Goal: Transaction & Acquisition: Purchase product/service

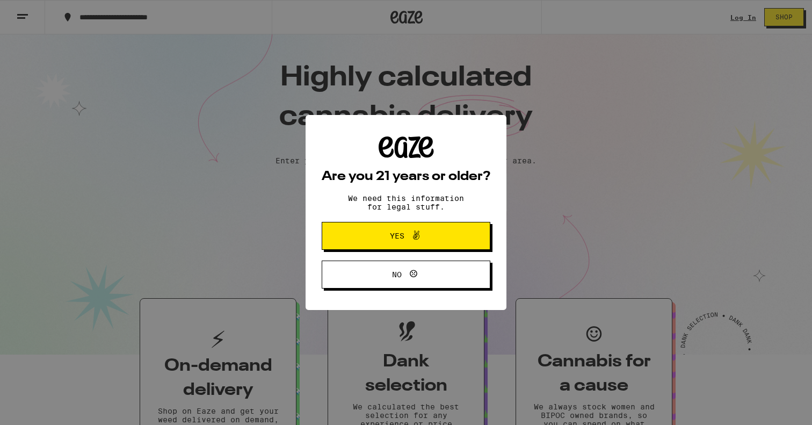
click at [445, 232] on span "Yes" at bounding box center [406, 236] width 82 height 14
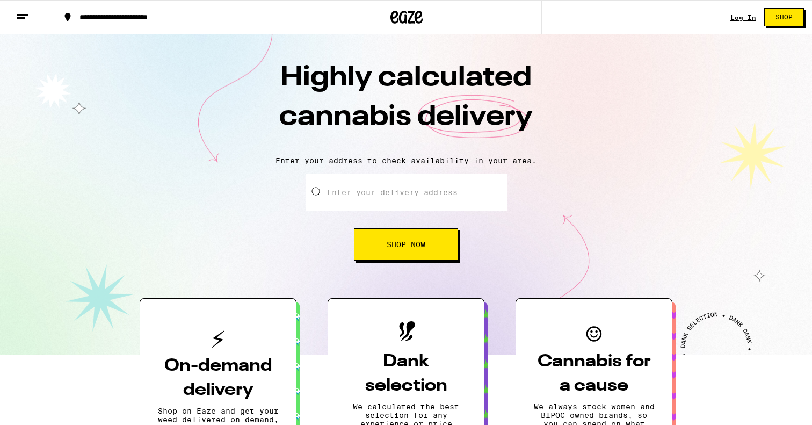
click at [744, 11] on div "Log In Shop" at bounding box center [771, 17] width 82 height 34
click at [741, 20] on link "Log In" at bounding box center [743, 17] width 26 height 7
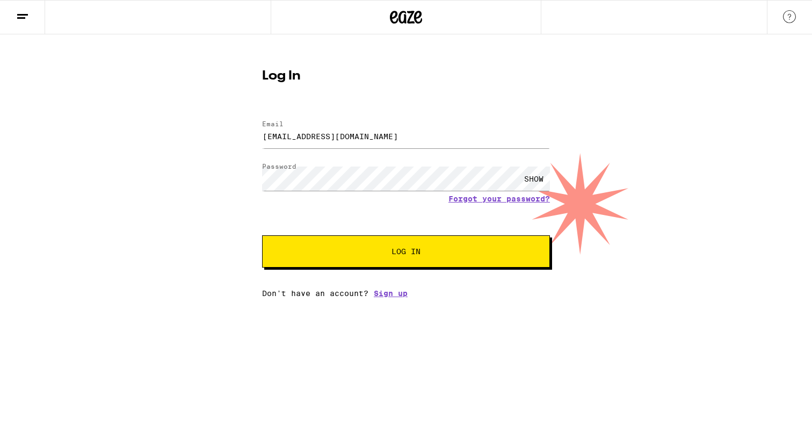
click at [507, 260] on button "Log In" at bounding box center [406, 251] width 288 height 32
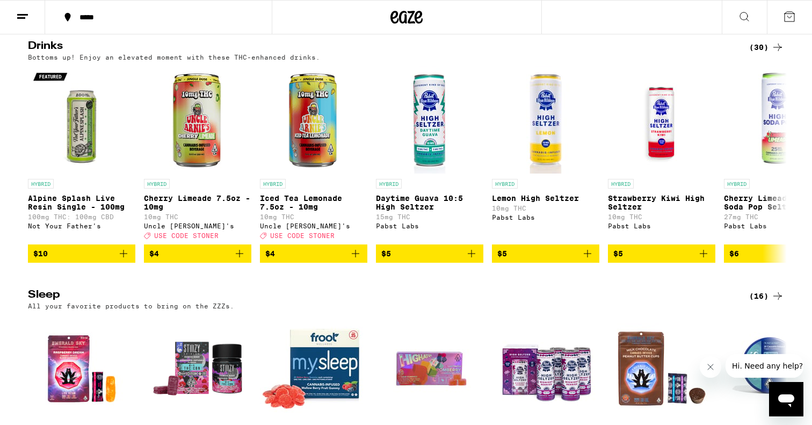
scroll to position [3379, 0]
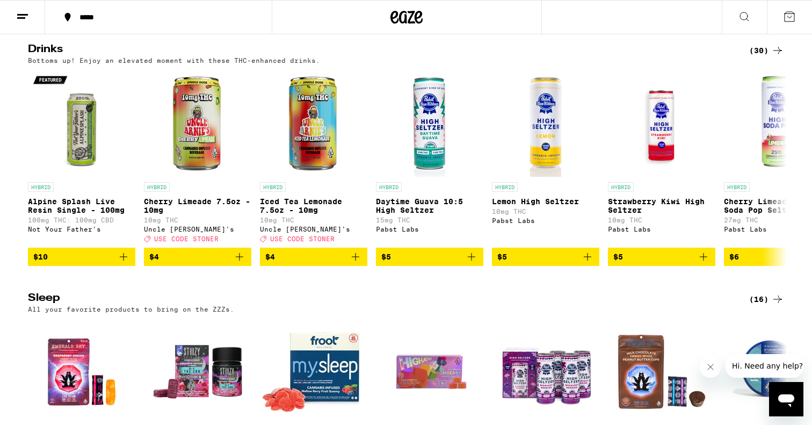
click at [547, 57] on h2 "Drinks" at bounding box center [379, 50] width 703 height 13
click at [763, 57] on div "(30)" at bounding box center [766, 50] width 35 height 13
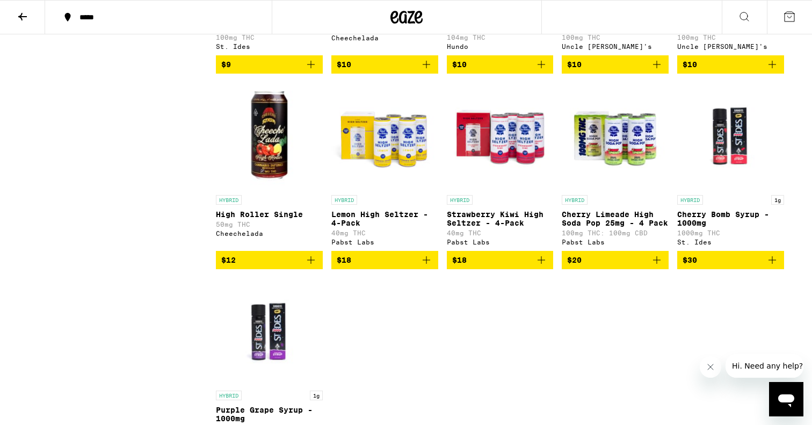
scroll to position [1244, 0]
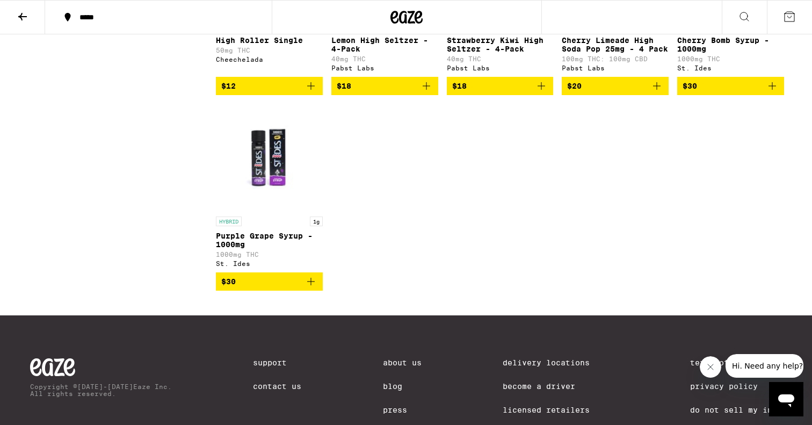
click at [27, 16] on icon at bounding box center [22, 16] width 13 height 13
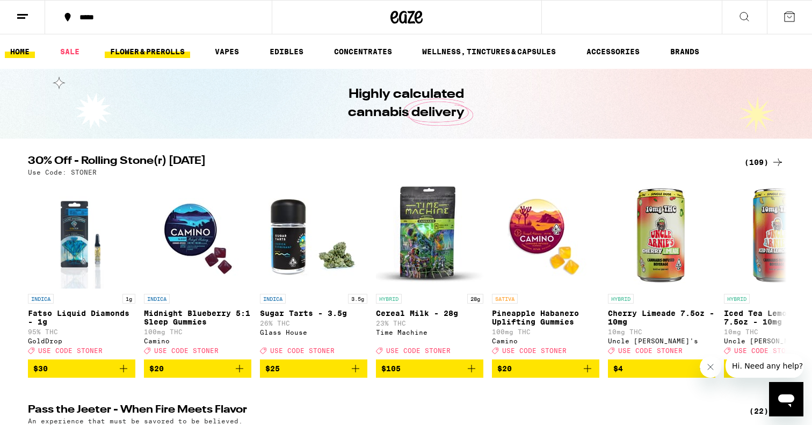
click at [170, 49] on link "FLOWER & PREROLLS" at bounding box center [147, 51] width 85 height 13
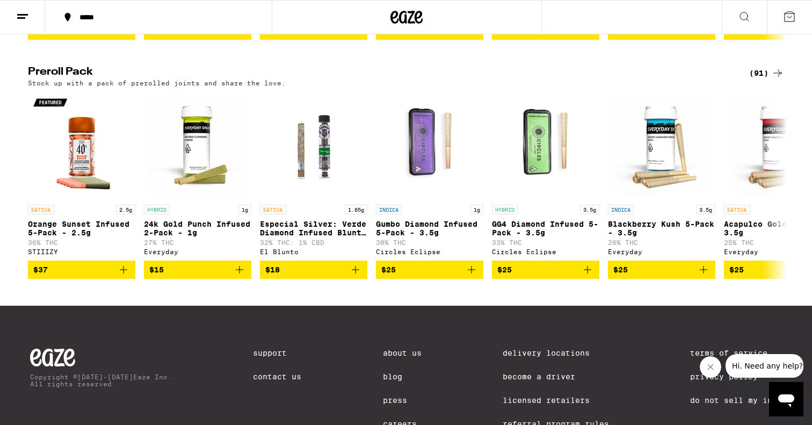
scroll to position [814, 0]
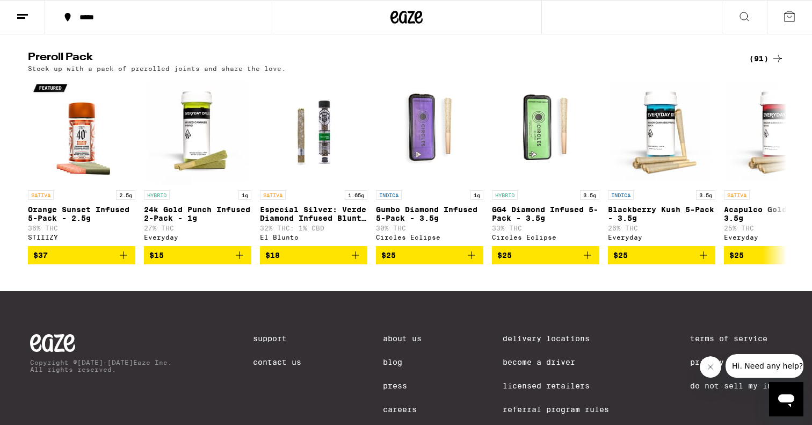
click at [765, 65] on div "(91)" at bounding box center [766, 58] width 35 height 13
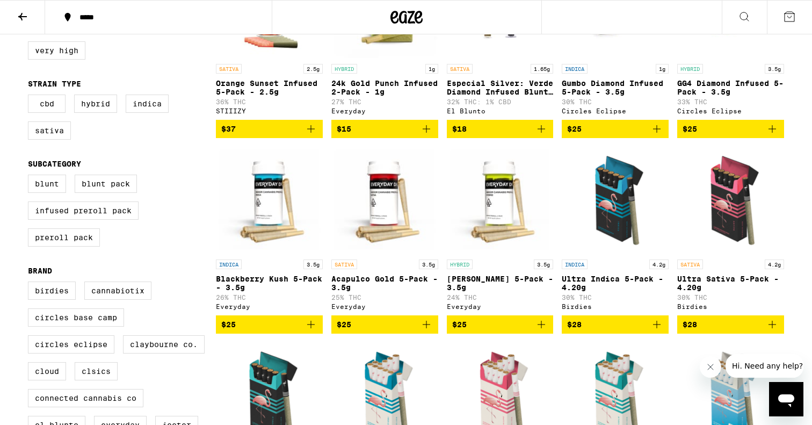
scroll to position [206, 0]
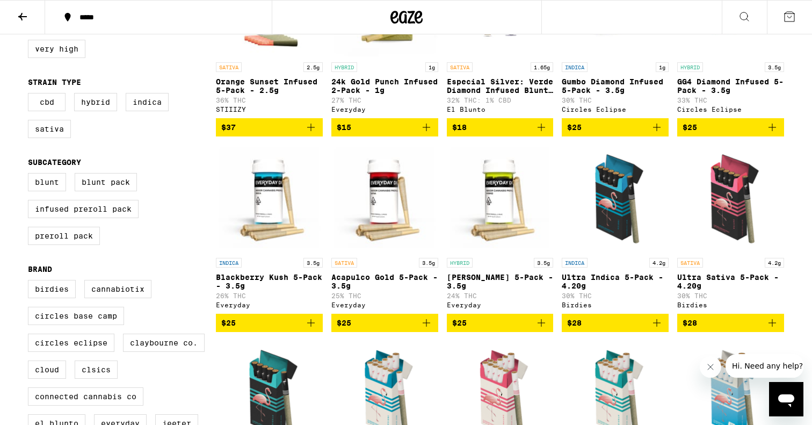
click at [385, 230] on img "Open page for Acapulco Gold 5-Pack - 3.5g from Everyday" at bounding box center [384, 198] width 107 height 107
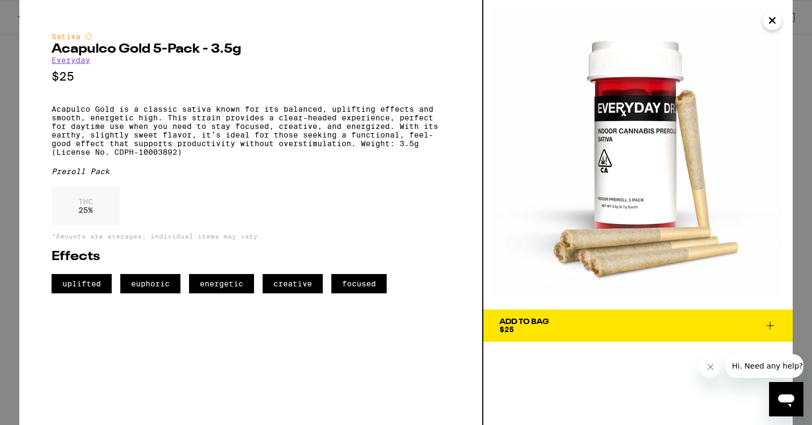
click at [768, 326] on icon at bounding box center [769, 325] width 13 height 13
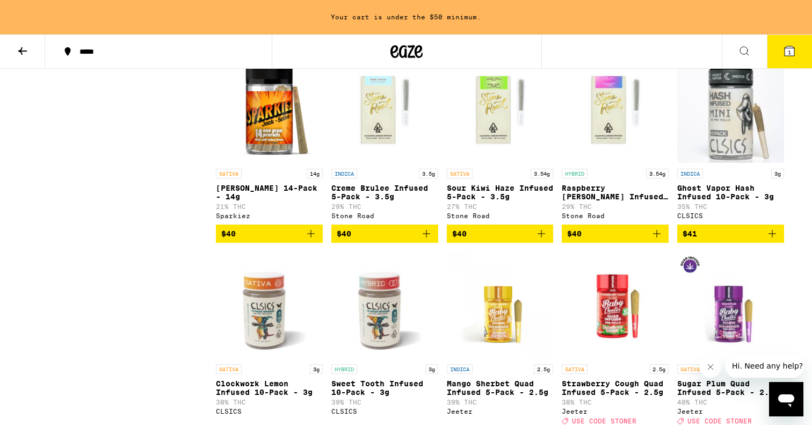
scroll to position [2484, 0]
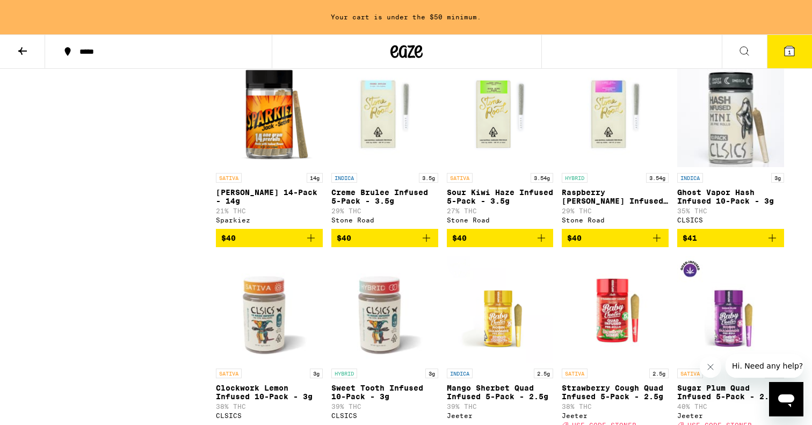
click at [500, 205] on p "Sour Kiwi Haze Infused 5-Pack - 3.5g" at bounding box center [500, 196] width 107 height 17
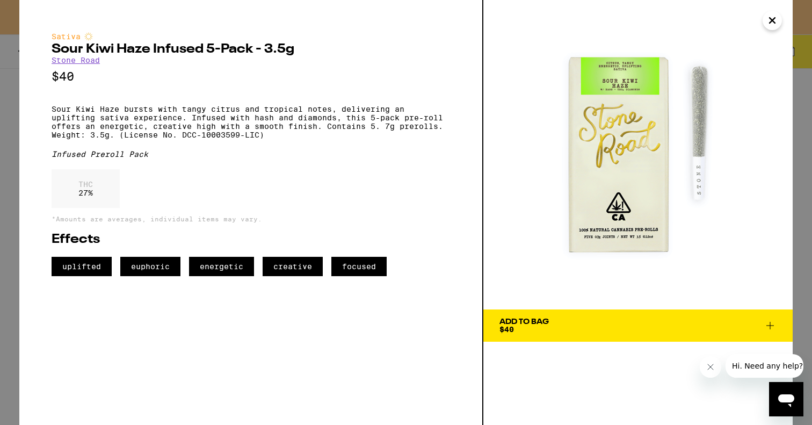
click at [767, 325] on icon at bounding box center [769, 325] width 13 height 13
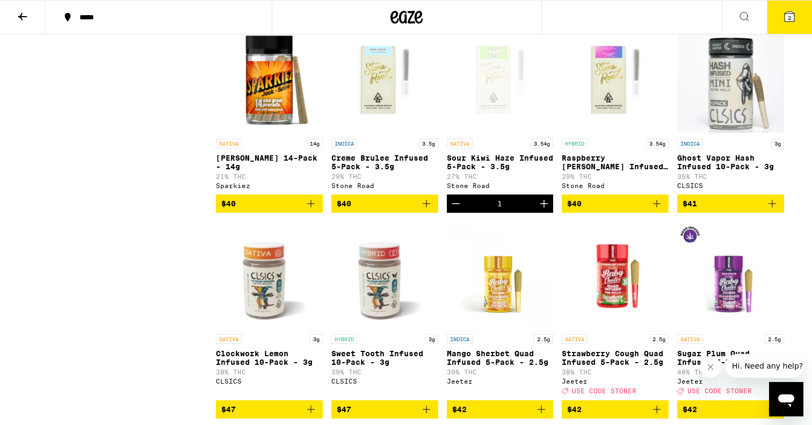
scroll to position [2449, 0]
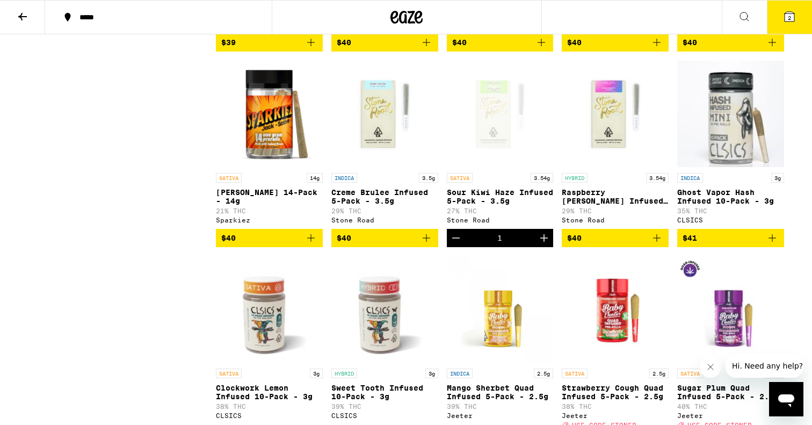
click at [795, 17] on icon at bounding box center [789, 16] width 13 height 13
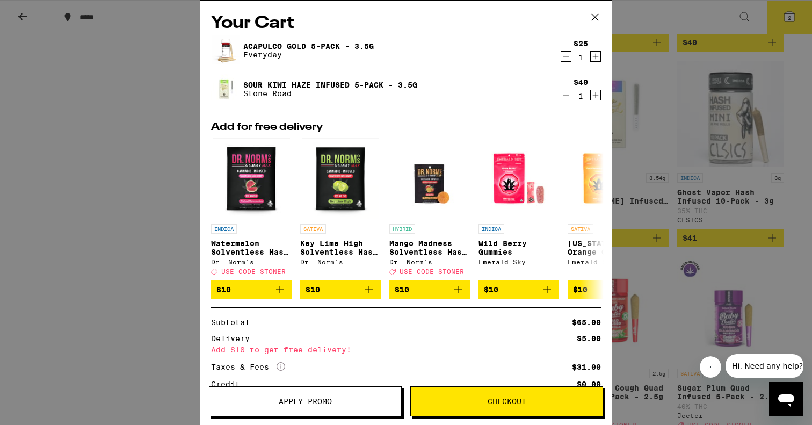
click at [475, 403] on span "Checkout" at bounding box center [507, 401] width 192 height 8
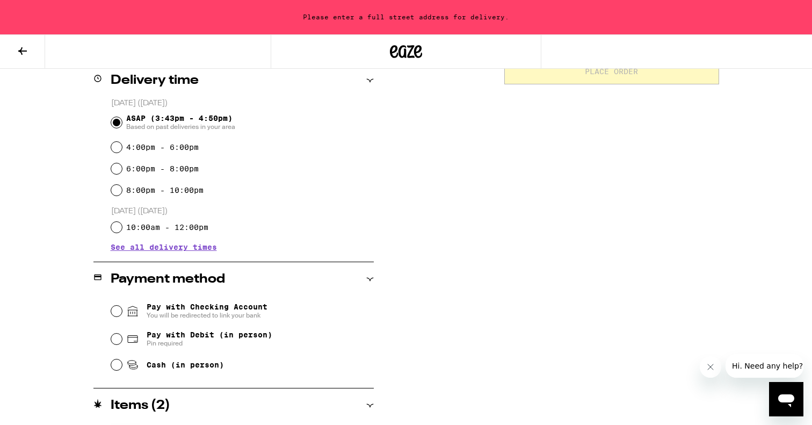
scroll to position [347, 0]
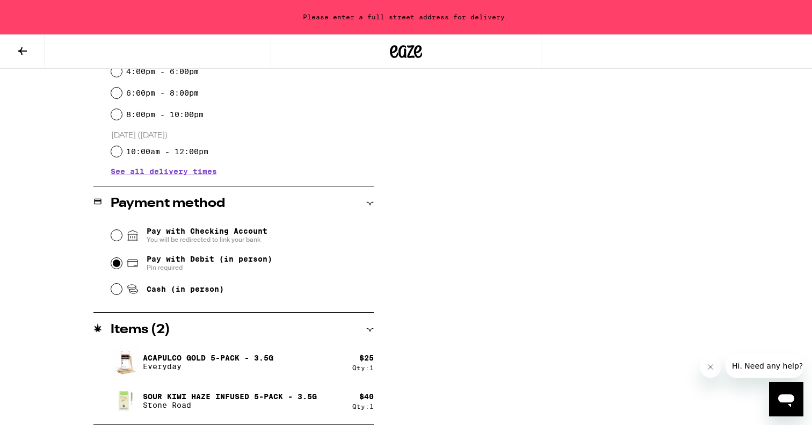
click at [113, 263] on input "Pay with Debit (in person) Pin required" at bounding box center [116, 263] width 11 height 11
radio input "true"
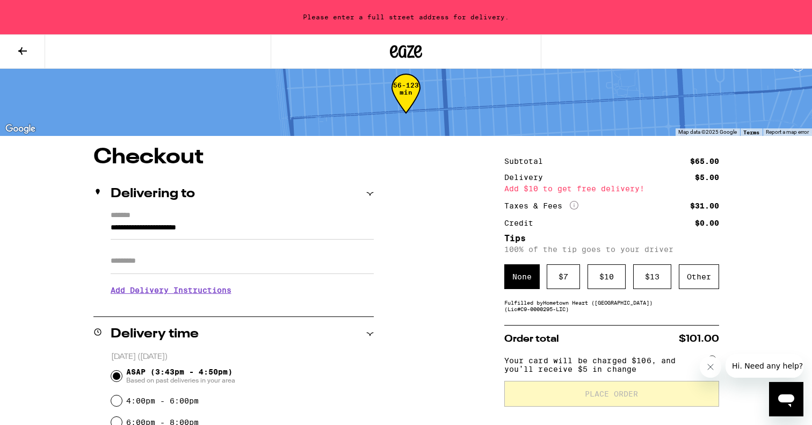
scroll to position [0, 0]
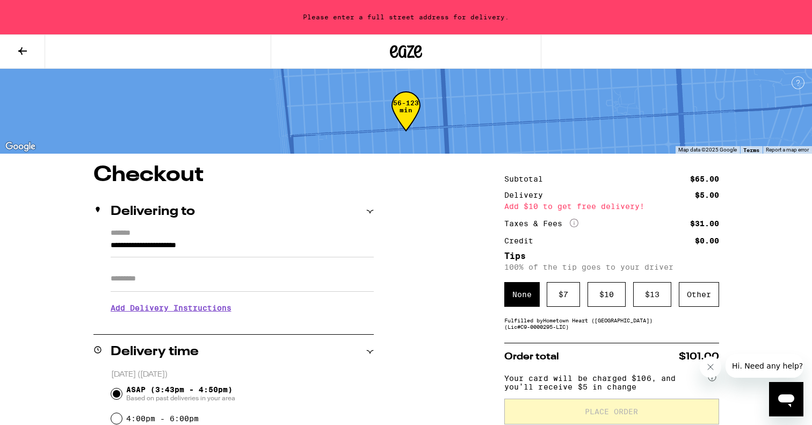
click at [256, 256] on input "**********" at bounding box center [242, 248] width 263 height 18
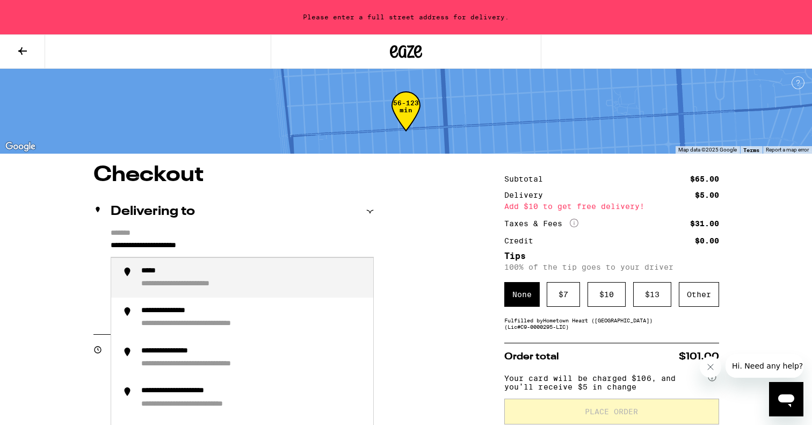
click at [256, 256] on input "**********" at bounding box center [242, 248] width 263 height 18
click at [227, 289] on div "**********" at bounding box center [252, 277] width 223 height 23
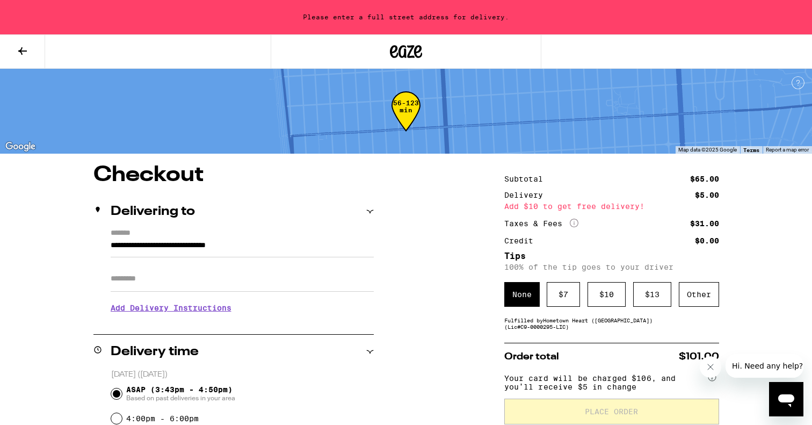
type input "**********"
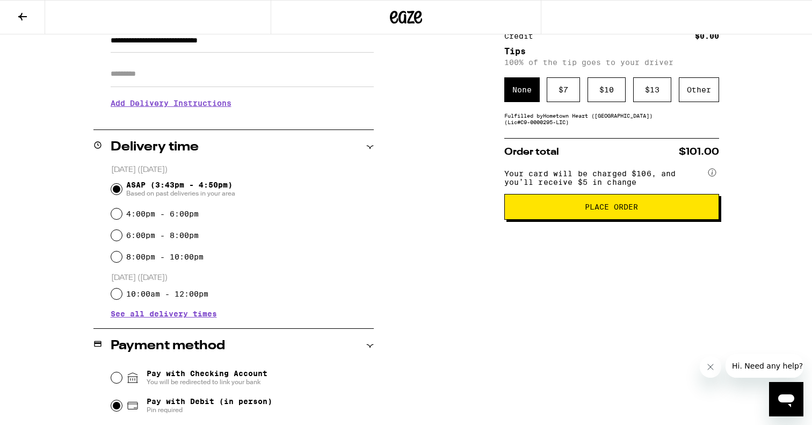
scroll to position [148, 0]
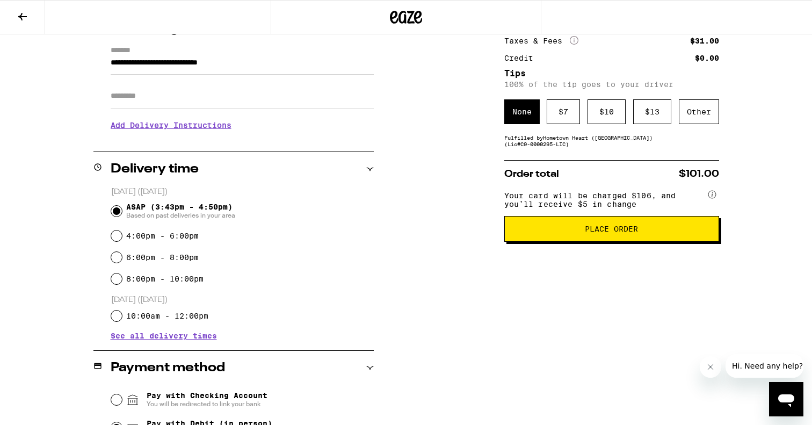
click at [555, 232] on button "Place Order" at bounding box center [611, 229] width 215 height 26
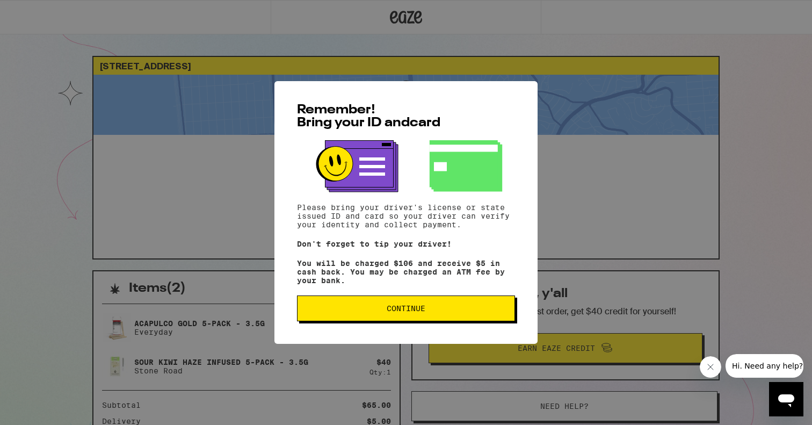
click at [497, 308] on button "Continue" at bounding box center [406, 308] width 218 height 26
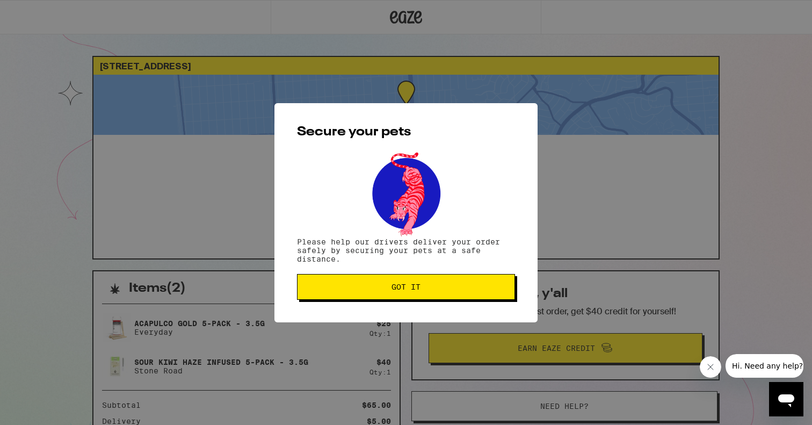
click at [416, 295] on button "Got it" at bounding box center [406, 287] width 218 height 26
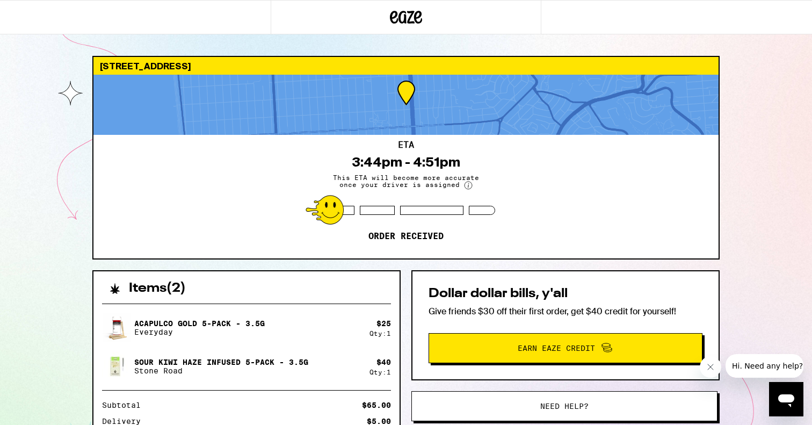
scroll to position [164, 0]
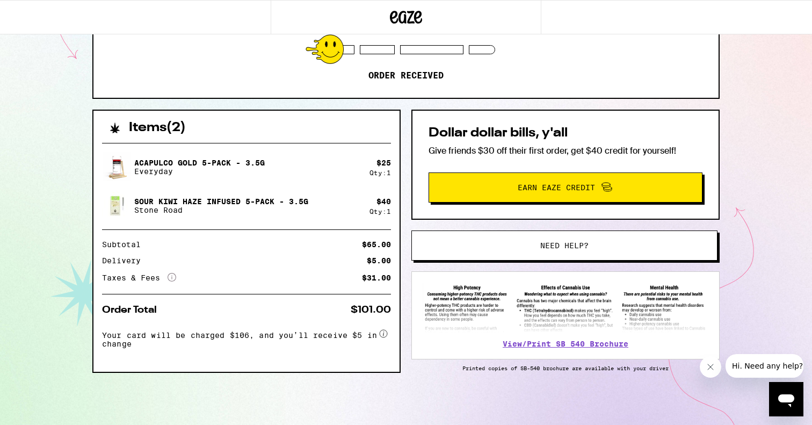
click at [498, 245] on span "Need help?" at bounding box center [564, 246] width 232 height 8
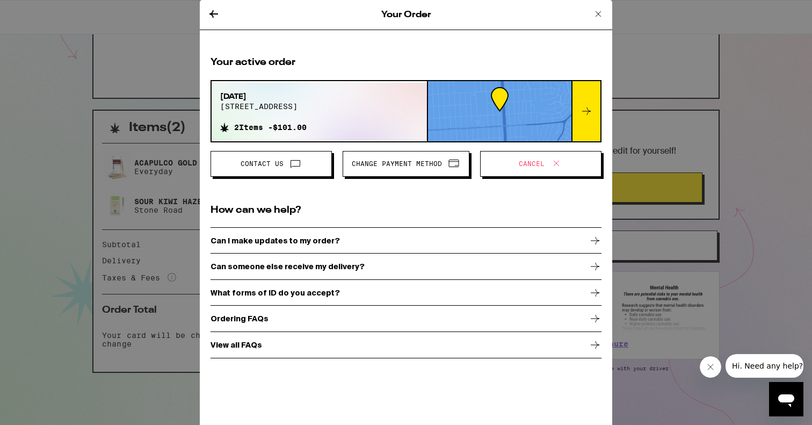
click at [395, 166] on span "Change Payment Method" at bounding box center [397, 164] width 90 height 6
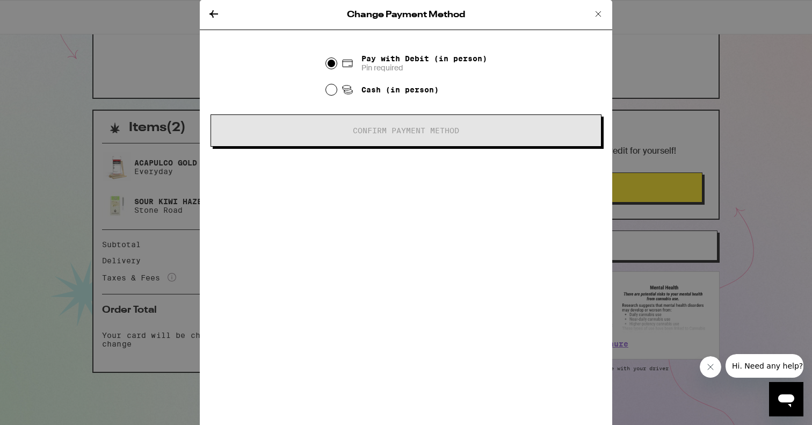
click at [209, 13] on icon at bounding box center [213, 14] width 13 height 13
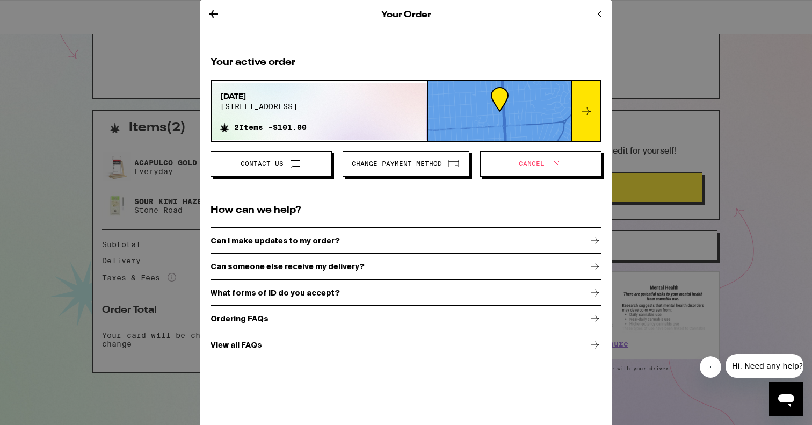
click at [302, 246] on div "Can I make updates to my order?" at bounding box center [405, 240] width 391 height 27
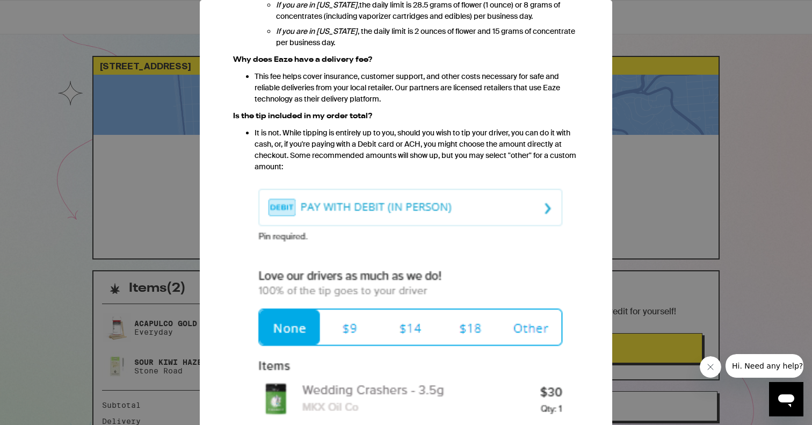
scroll to position [923, 0]
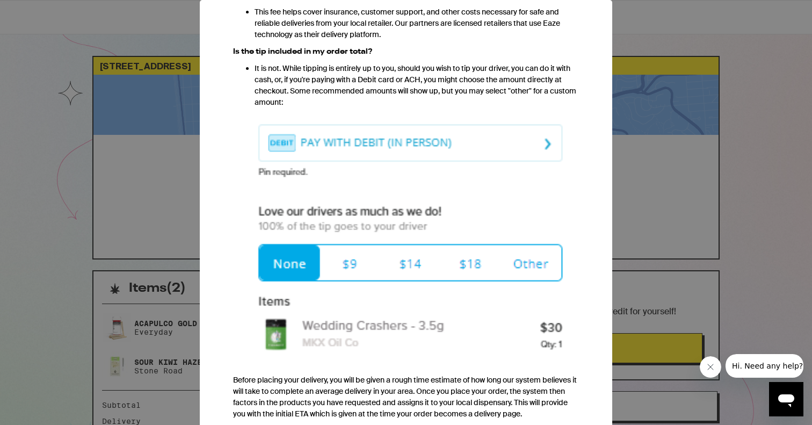
click at [351, 239] on img at bounding box center [406, 239] width 346 height 248
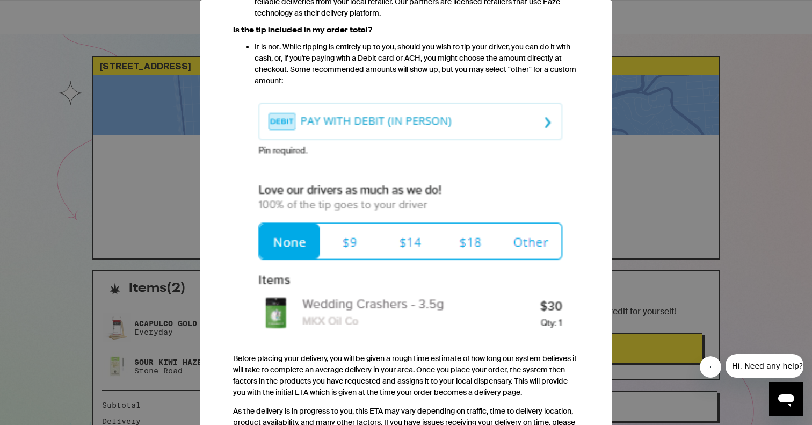
click at [357, 222] on img at bounding box center [406, 218] width 346 height 248
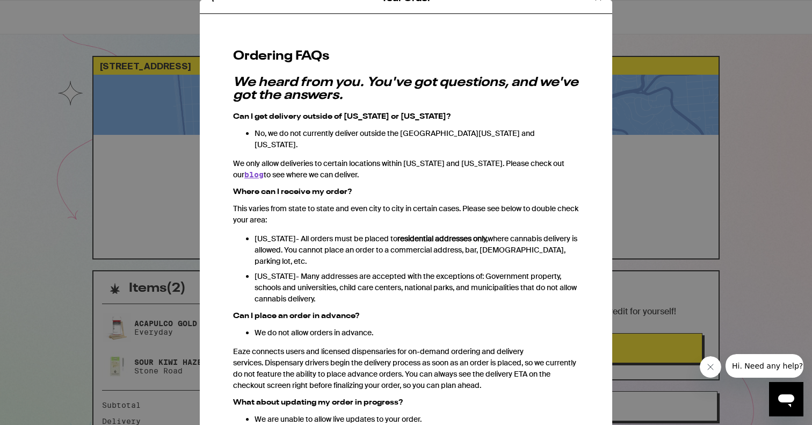
scroll to position [0, 0]
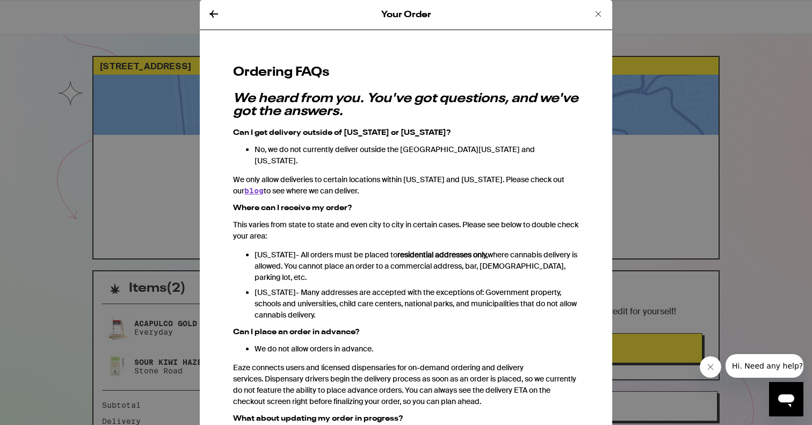
click at [213, 12] on icon at bounding box center [213, 14] width 13 height 13
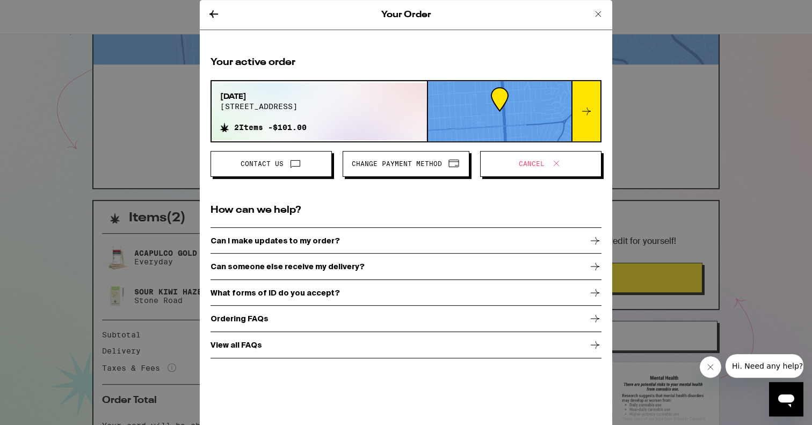
scroll to position [61, 0]
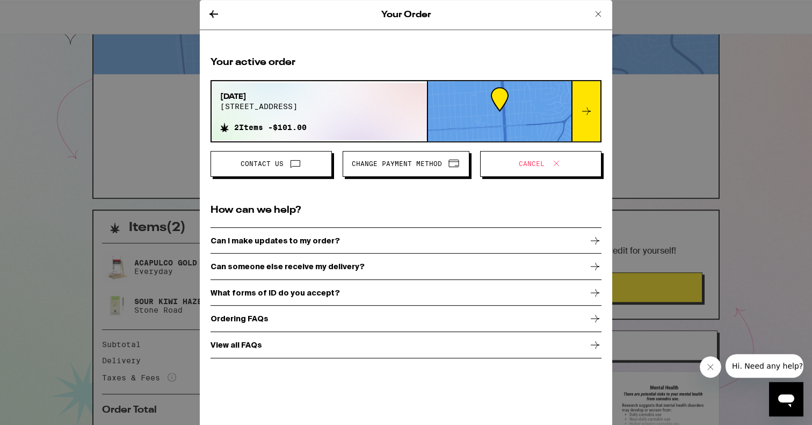
click at [214, 9] on icon at bounding box center [213, 14] width 13 height 13
